Goal: Task Accomplishment & Management: Manage account settings

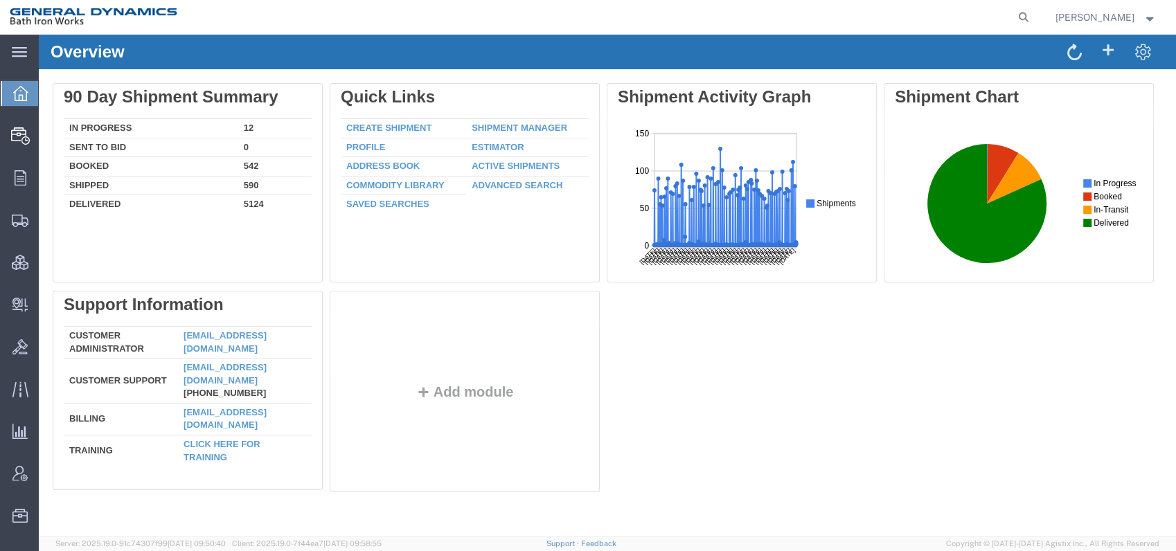
click at [1125, 409] on div "Delete 90 Day Shipment Summary In Progress 12 Sent To Bid 0 Booked 542 Shipped …" at bounding box center [608, 291] width 1110 height 416
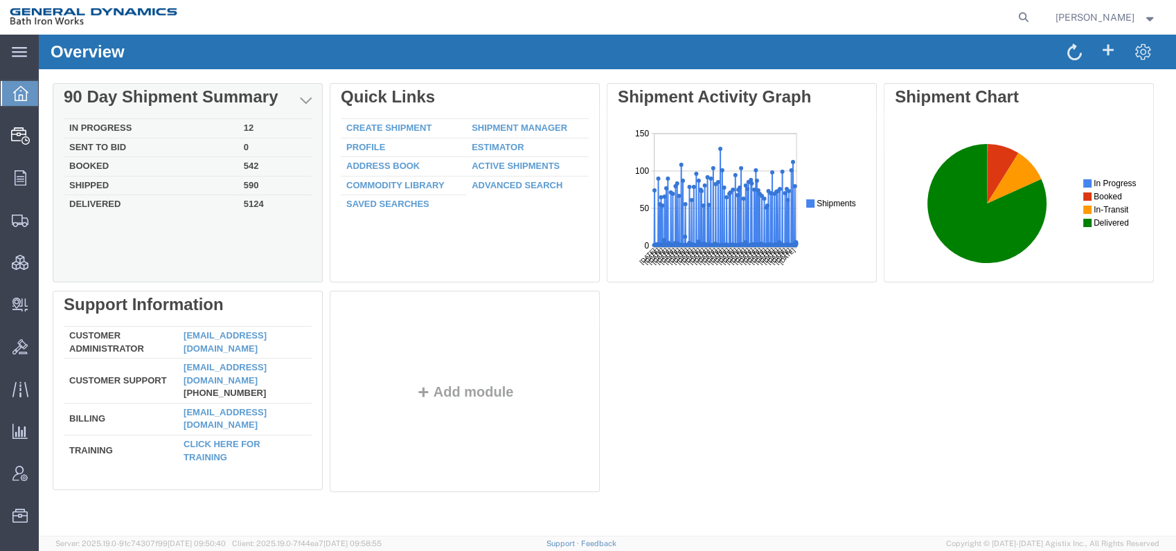
click at [83, 164] on td "Booked" at bounding box center [151, 166] width 175 height 19
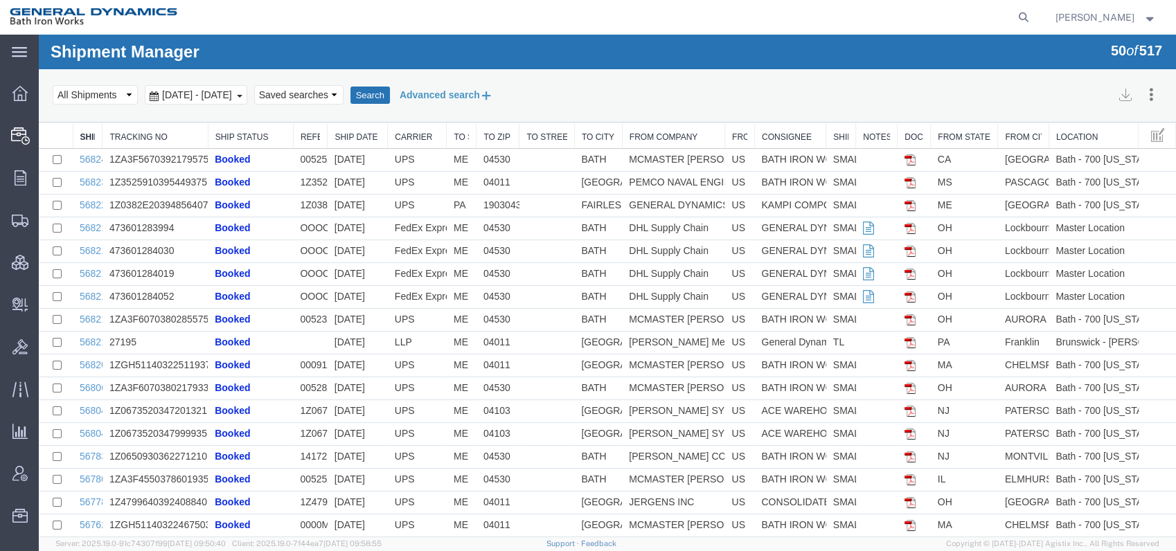
click at [493, 91] on icon at bounding box center [486, 95] width 13 height 15
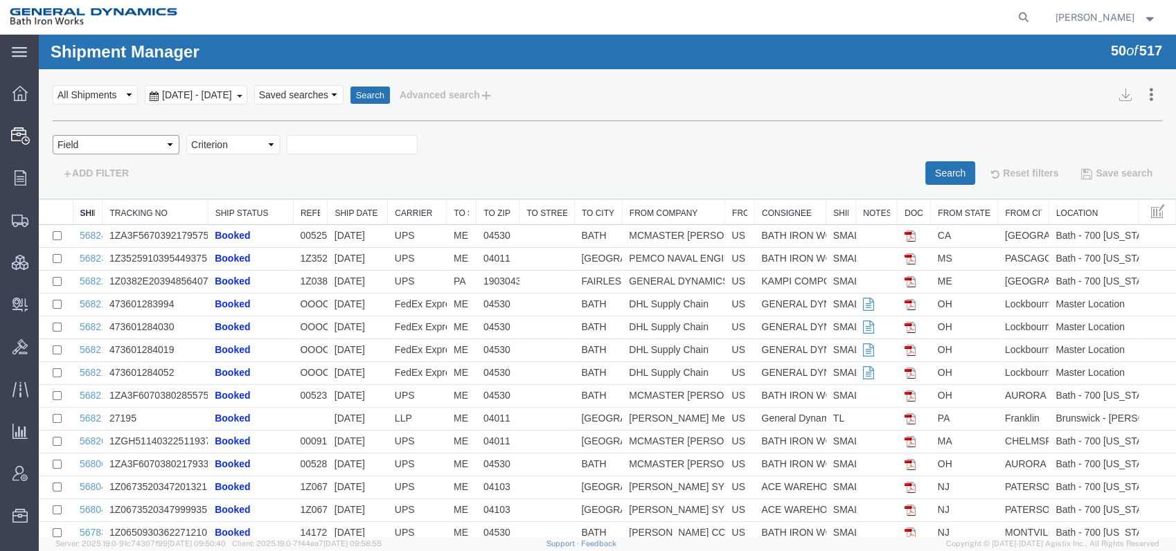
click at [170, 144] on select "Field Account Account Carrier Identifier Actual Delivery Date Actual Ship Date …" at bounding box center [116, 144] width 127 height 19
select select "fromcompany"
click at [53, 135] on select "Field Account Account Carrier Identifier Actual Delivery Date Actual Ship Date …" at bounding box center [116, 144] width 127 height 19
click at [269, 146] on select "Criterion contains does not contain is is blank is not blank starts with" at bounding box center [233, 144] width 94 height 19
select select "contains"
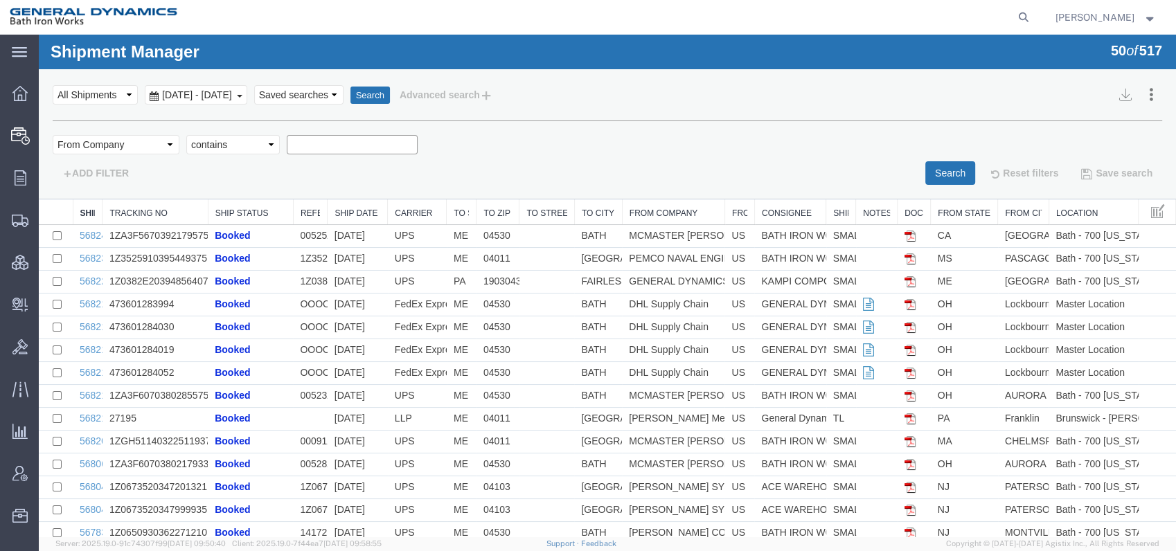
click at [186, 135] on select "Criterion contains does not contain is is blank is not blank starts with" at bounding box center [233, 144] width 94 height 19
click at [345, 144] on input "text" at bounding box center [352, 144] width 131 height 19
type input "[PERSON_NAME]"
click at [946, 172] on button "Search" at bounding box center [951, 173] width 50 height 24
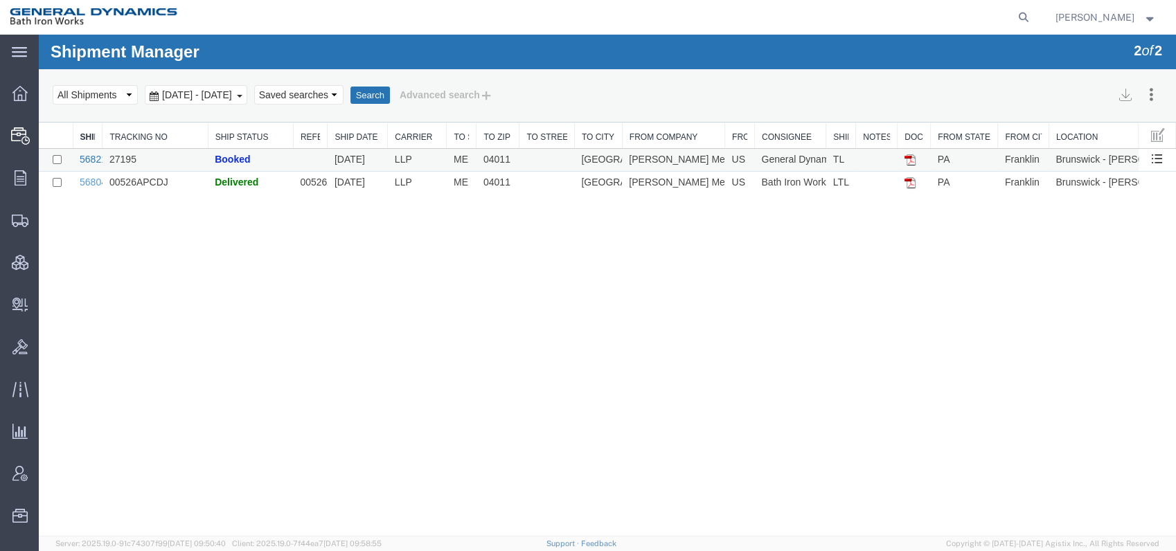
click at [89, 157] on link "56821156" at bounding box center [101, 159] width 43 height 11
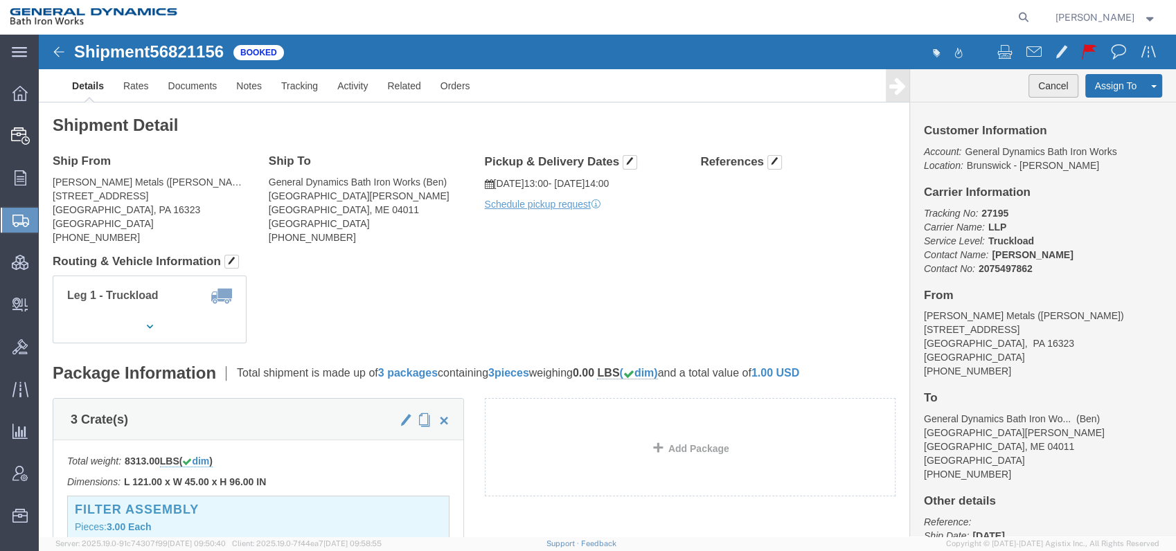
click button "Cancel"
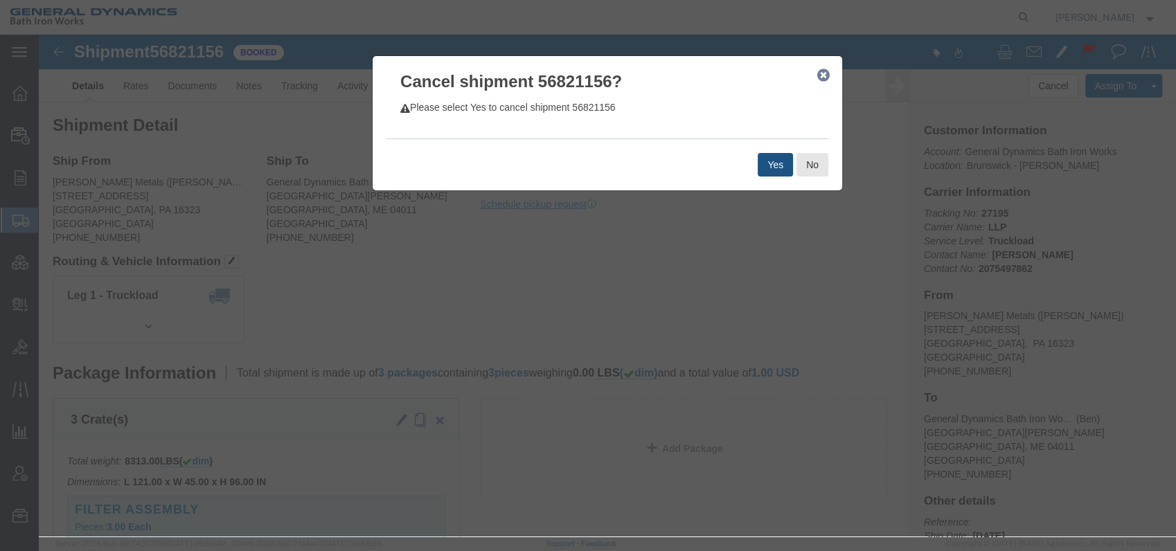
click button "Yes"
